Goal: Find specific page/section: Find specific page/section

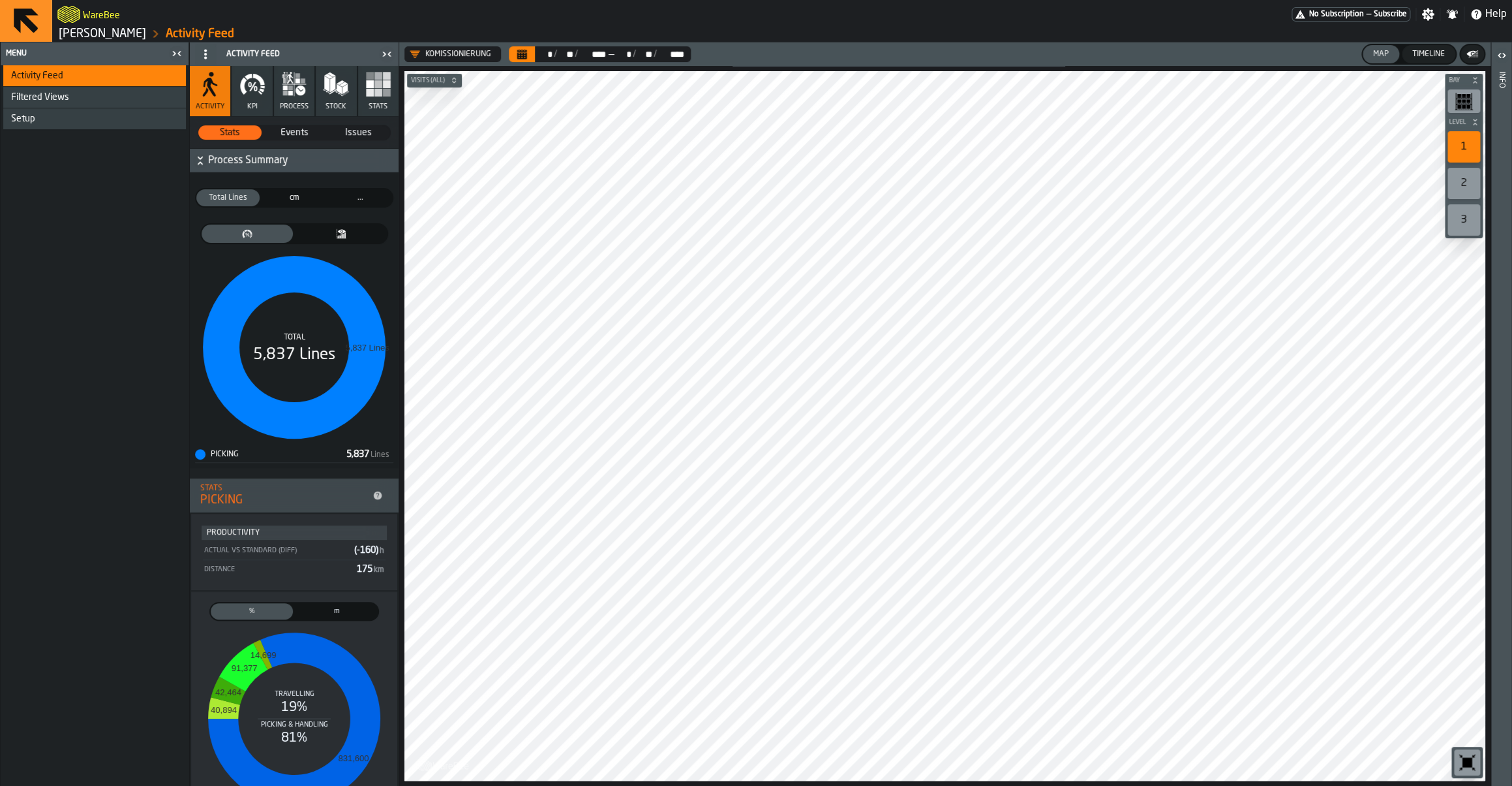
click at [100, 33] on link "[PERSON_NAME]" at bounding box center [103, 34] width 87 height 15
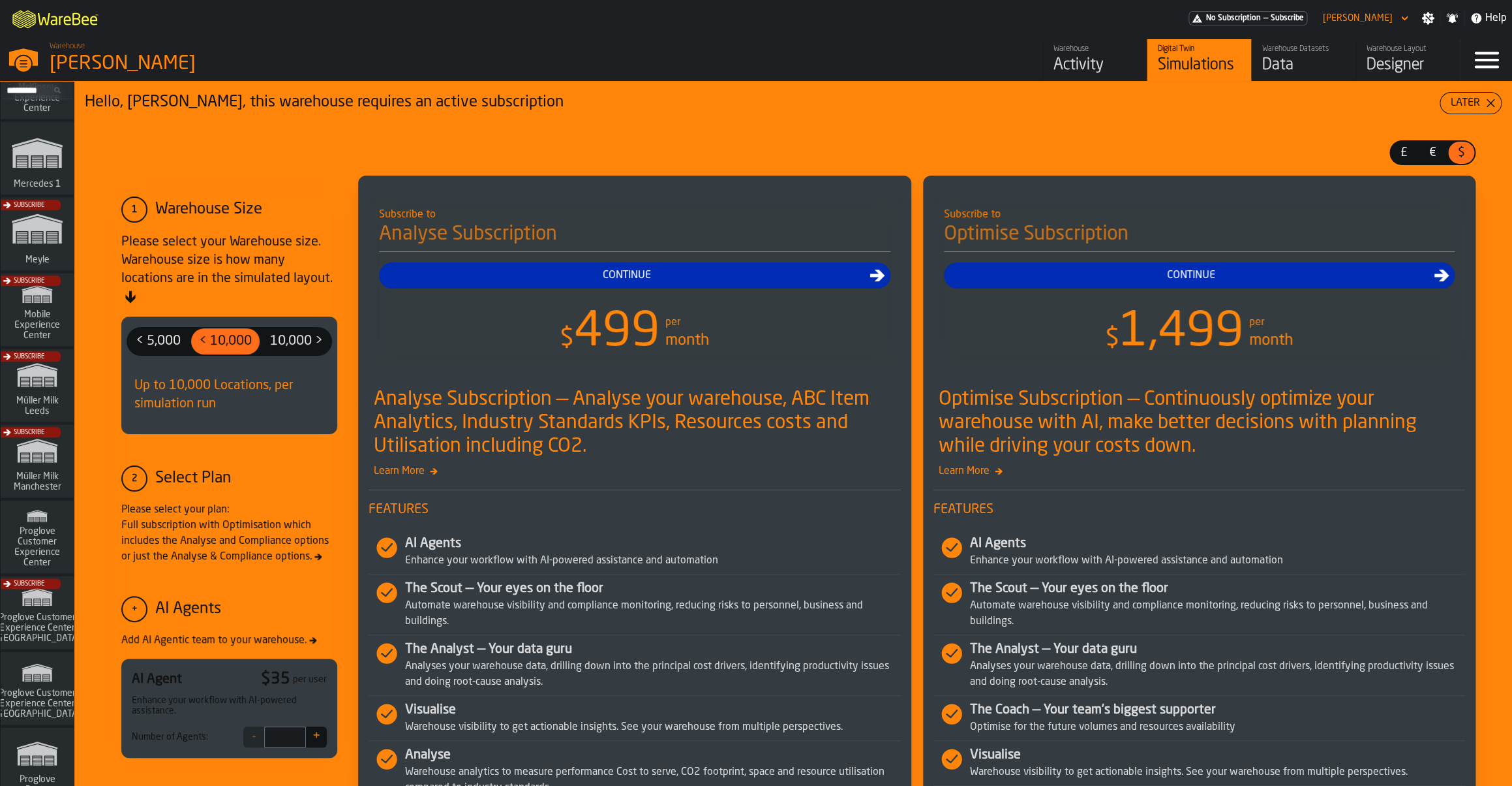
scroll to position [907, 0]
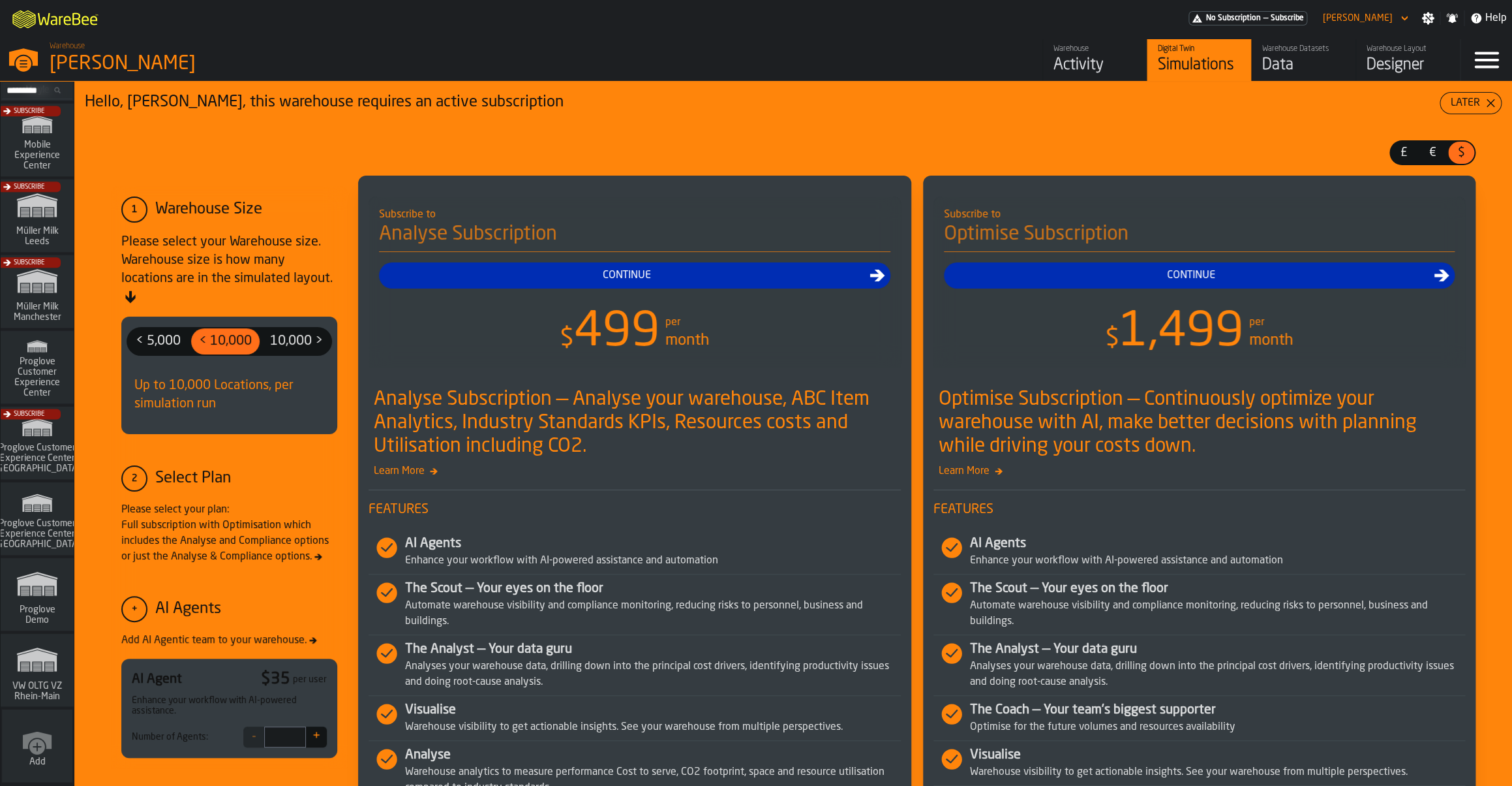
click at [43, 656] on polygon "link-to-/wh/i/44979e6c-6f66-405e-9874-c1e29f02a54a/simulations" at bounding box center [37, 661] width 39 height 21
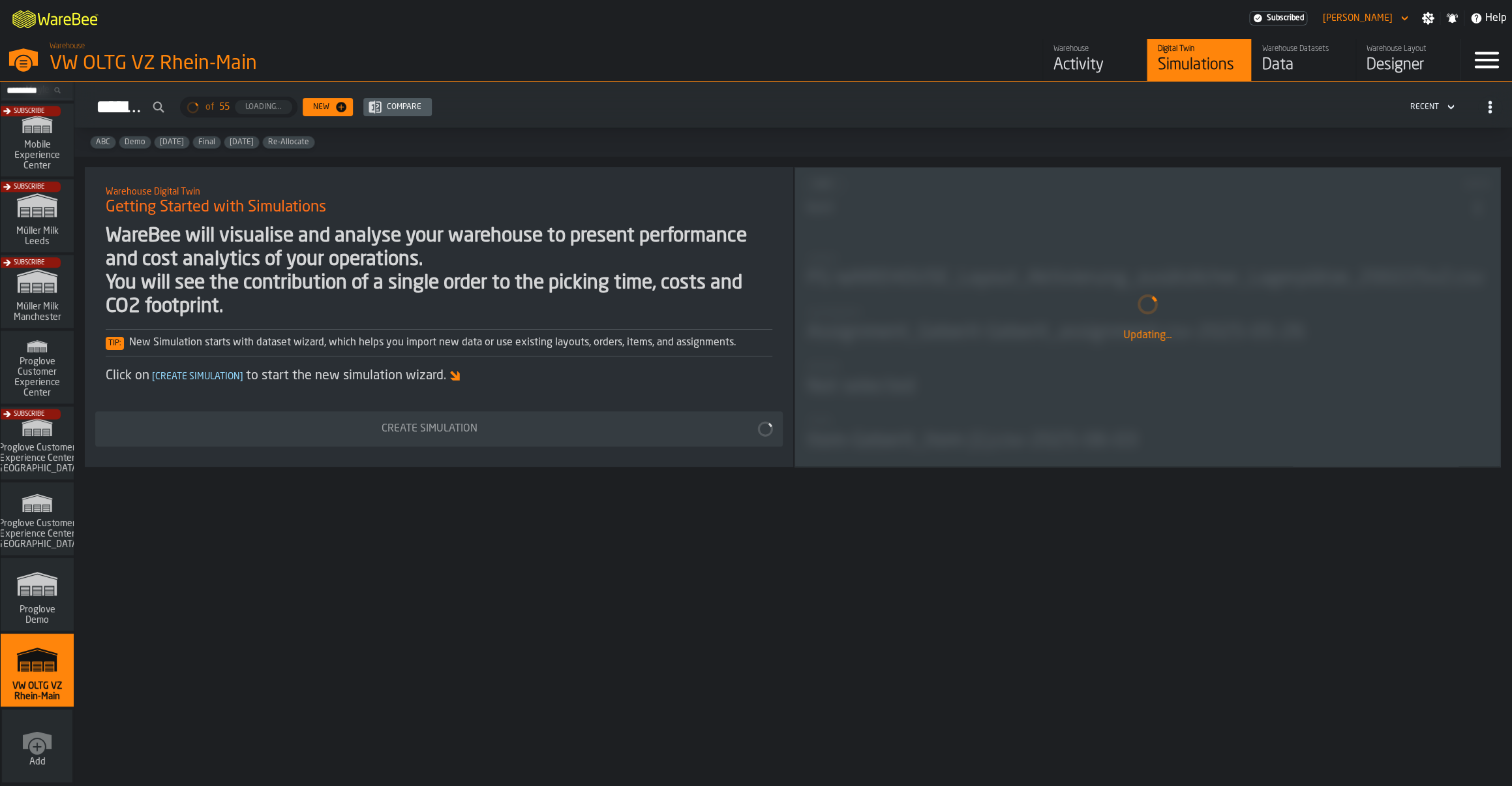
click at [1266, 54] on div "Warehouse Datasets" at bounding box center [1303, 49] width 83 height 9
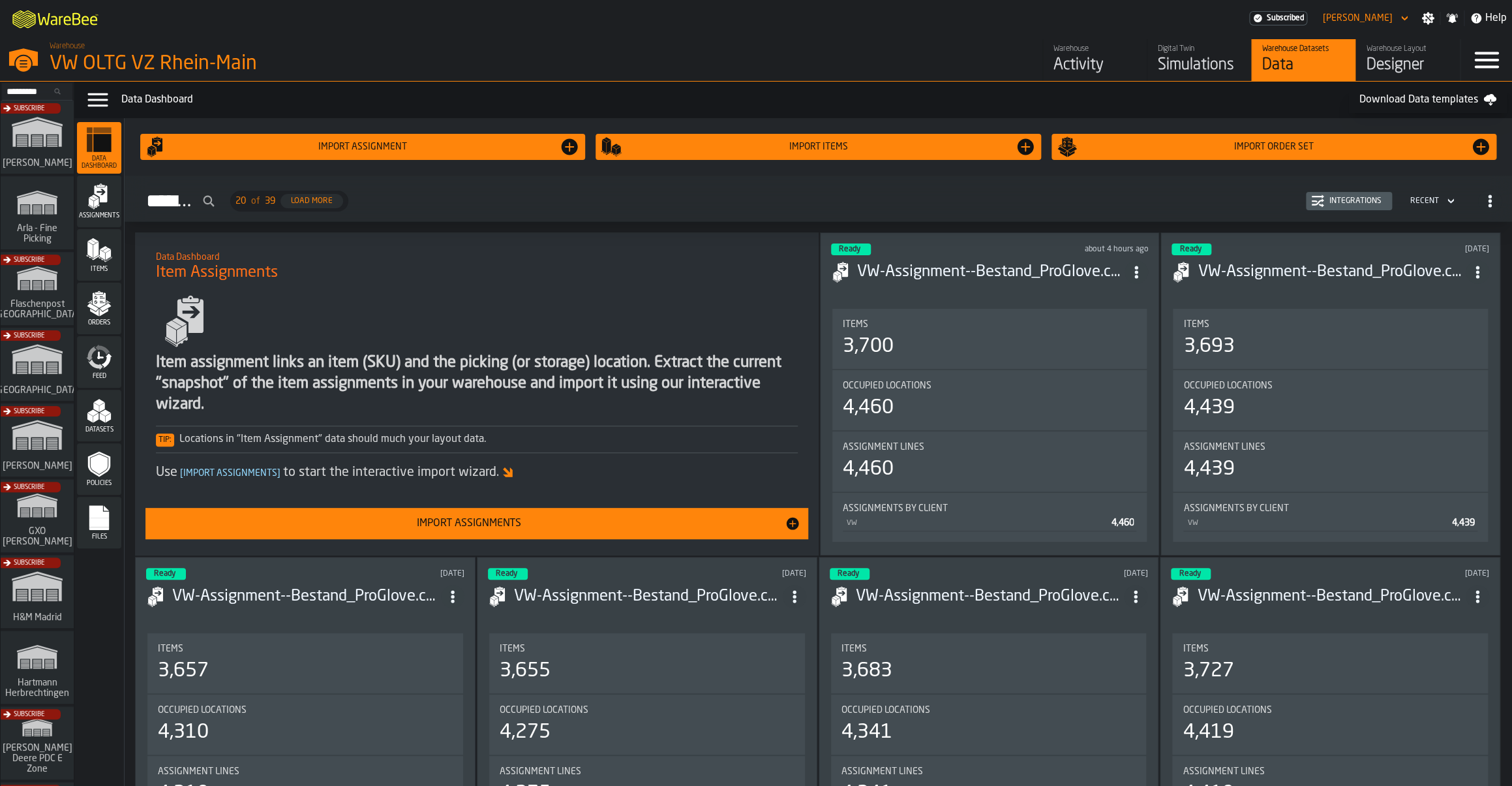
click at [1391, 68] on div "Designer" at bounding box center [1408, 64] width 83 height 21
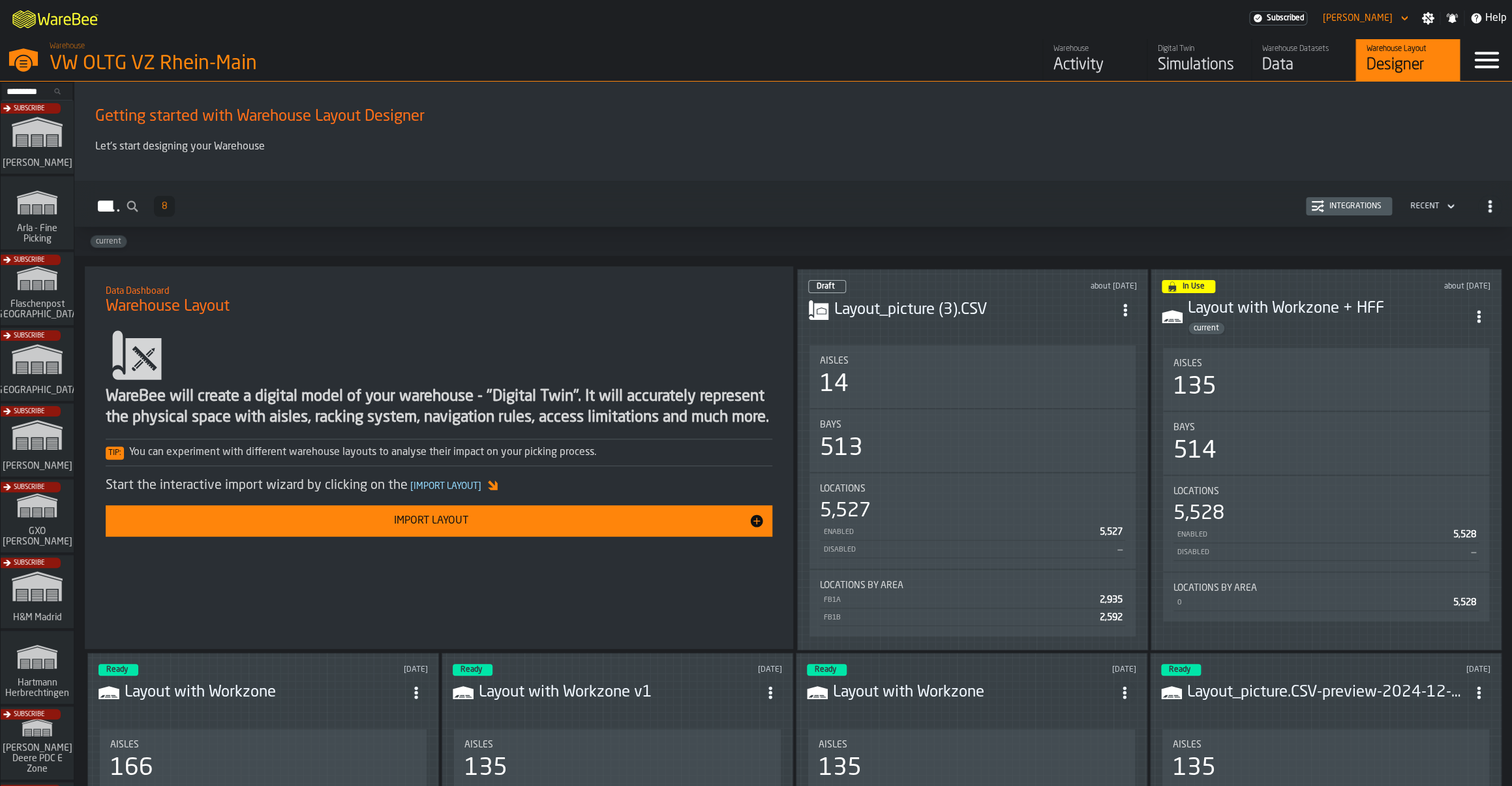
click at [1102, 71] on div "Activity" at bounding box center [1095, 64] width 83 height 21
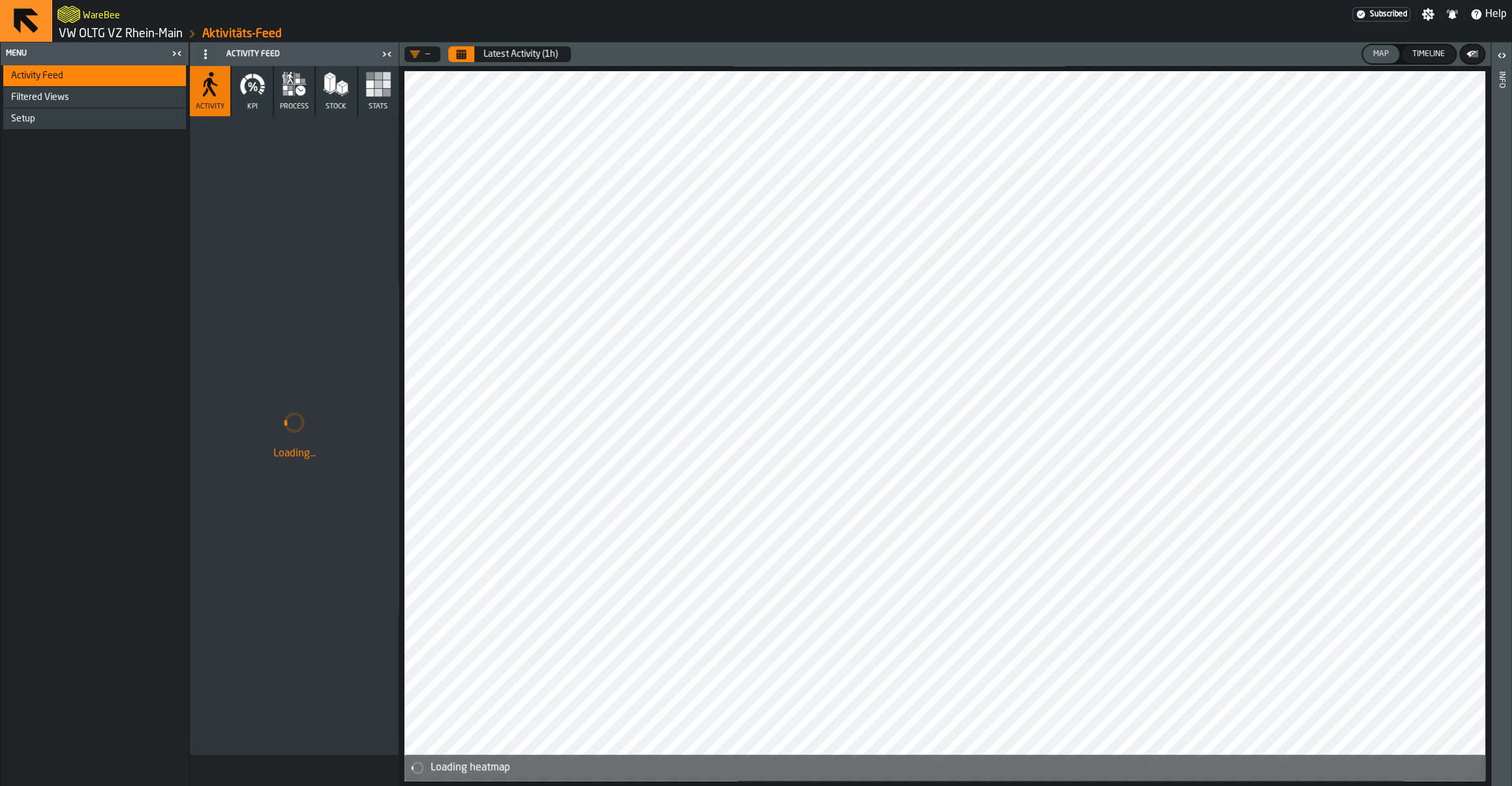
click at [160, 27] on ol "VW OLTG VZ Rhein-Main Aktivitäts-Feed" at bounding box center [420, 34] width 725 height 15
click at [160, 33] on link "VW OLTG VZ Rhein-Main" at bounding box center [121, 34] width 124 height 15
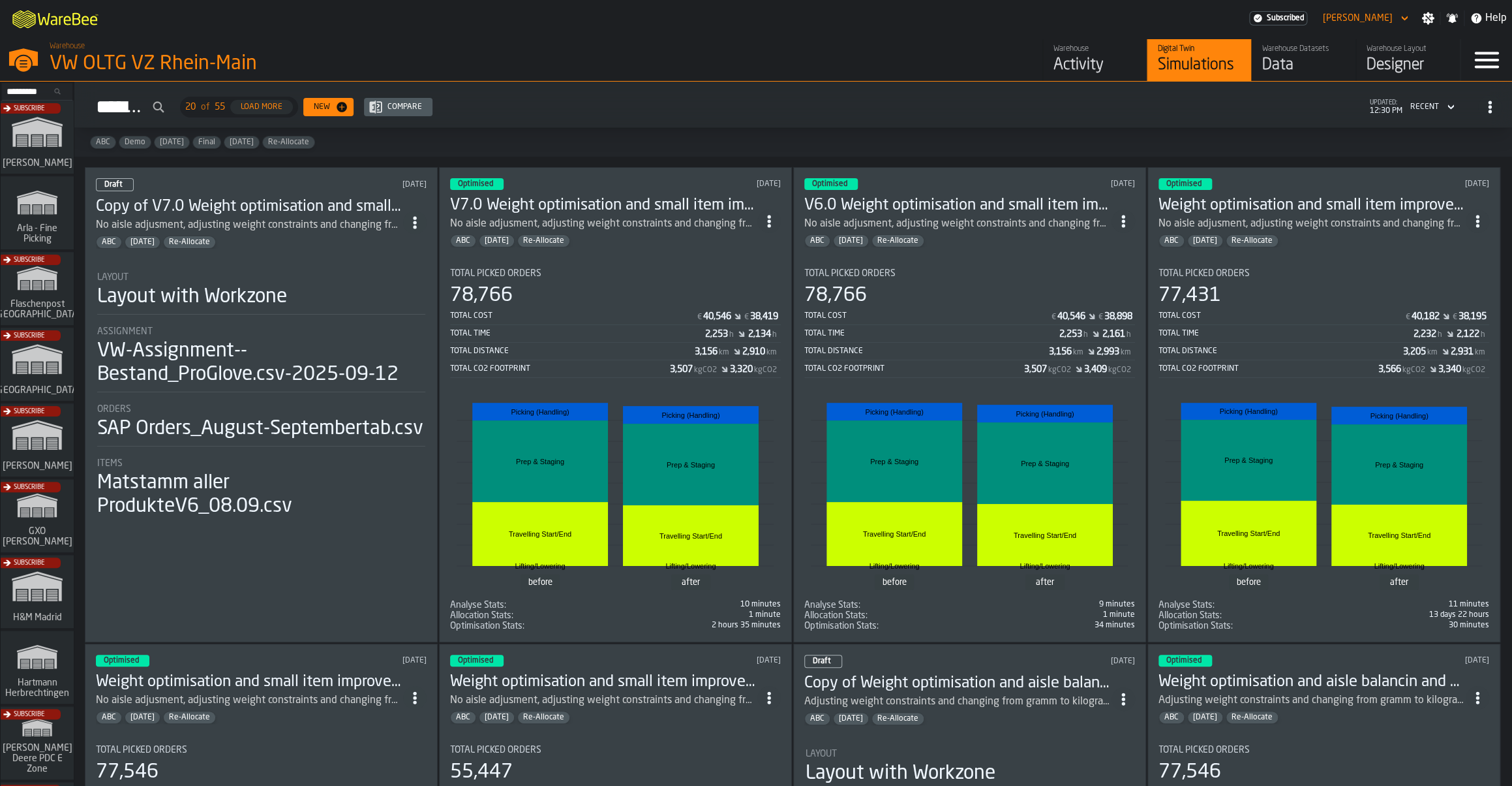
click at [638, 301] on div "78,766" at bounding box center [615, 296] width 331 height 24
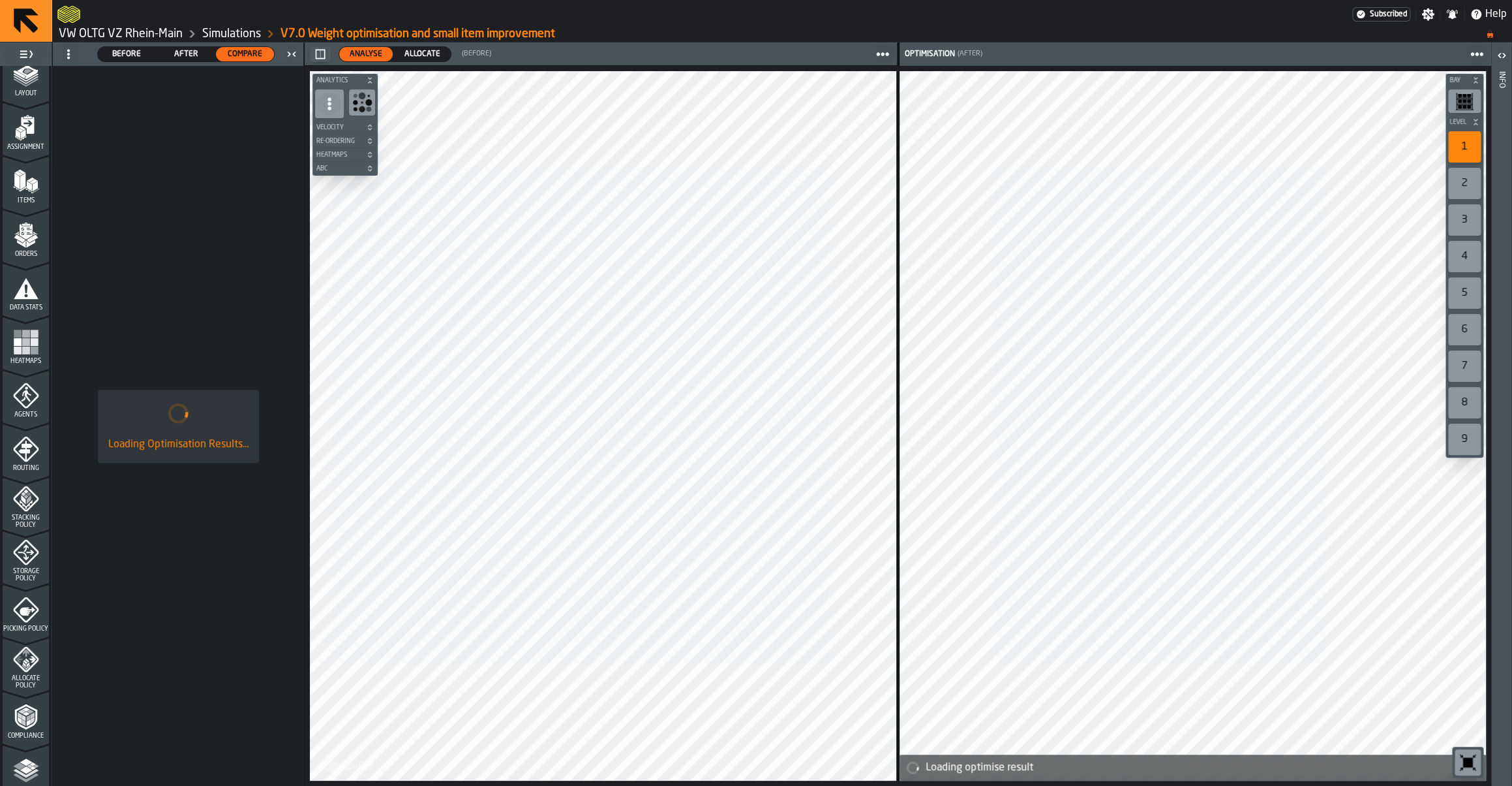
scroll to position [183, 0]
